Goal: Transaction & Acquisition: Subscribe to service/newsletter

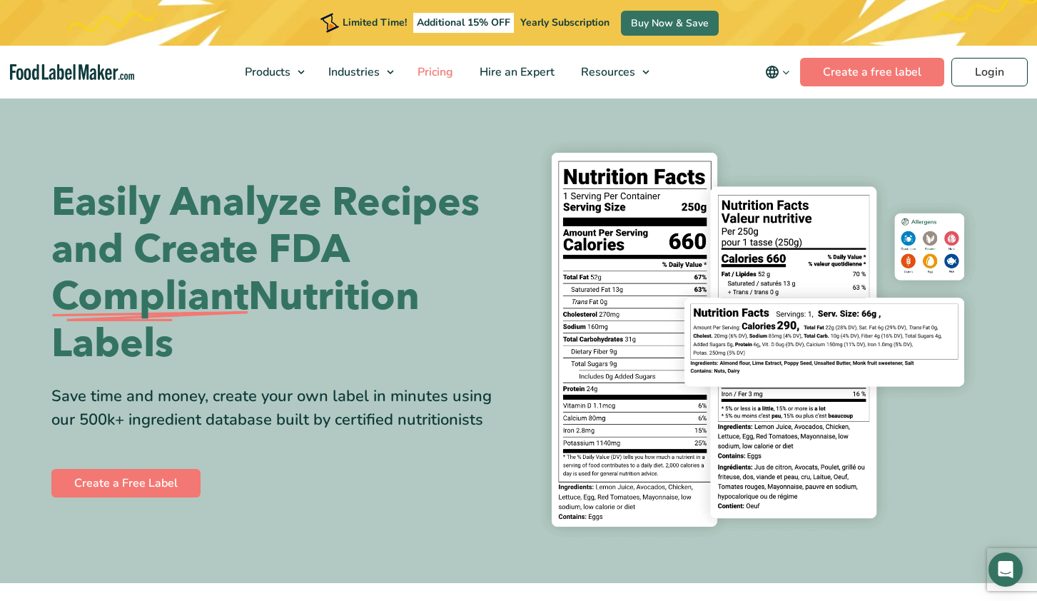
click at [443, 72] on span "Pricing" at bounding box center [433, 72] width 41 height 16
